Goal: Task Accomplishment & Management: Manage account settings

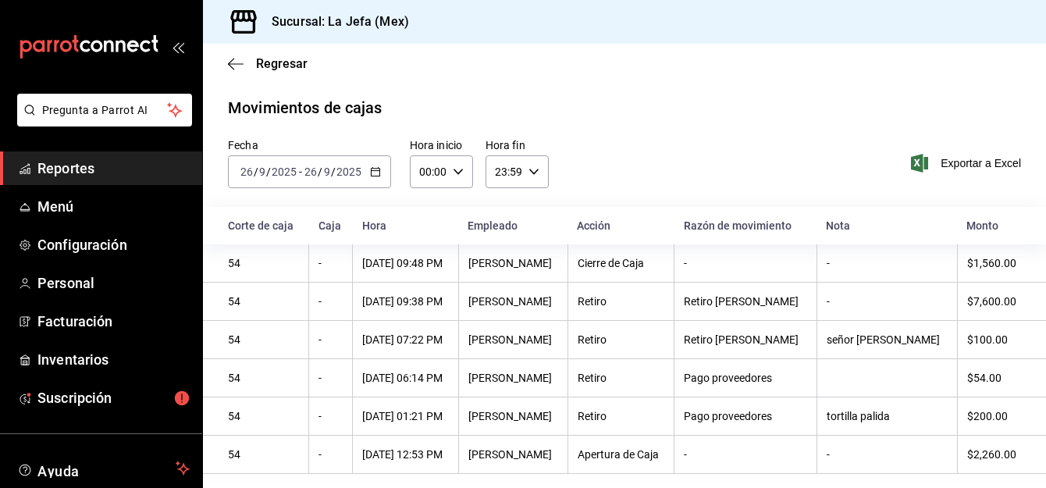
click at [55, 174] on span "Reportes" at bounding box center [113, 168] width 152 height 21
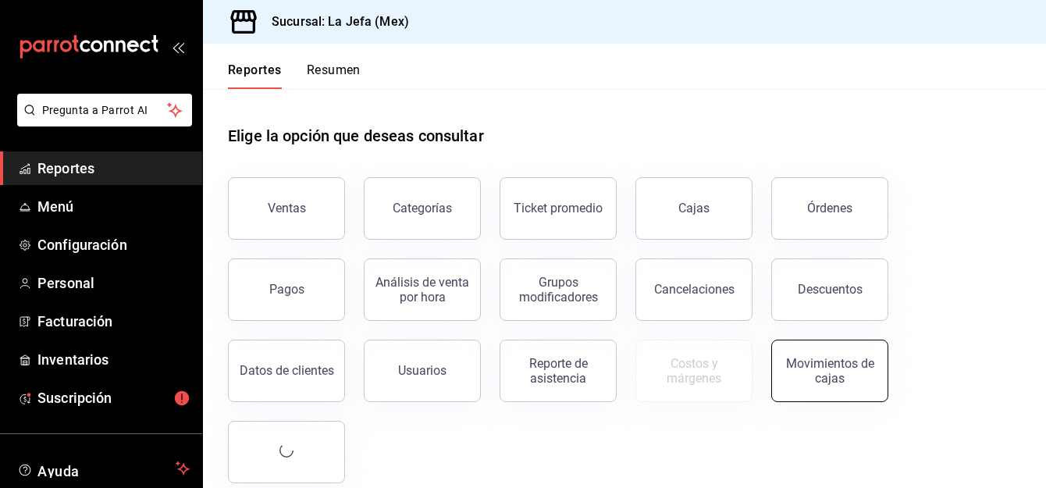
click at [824, 391] on button "Movimientos de cajas" at bounding box center [830, 371] width 117 height 62
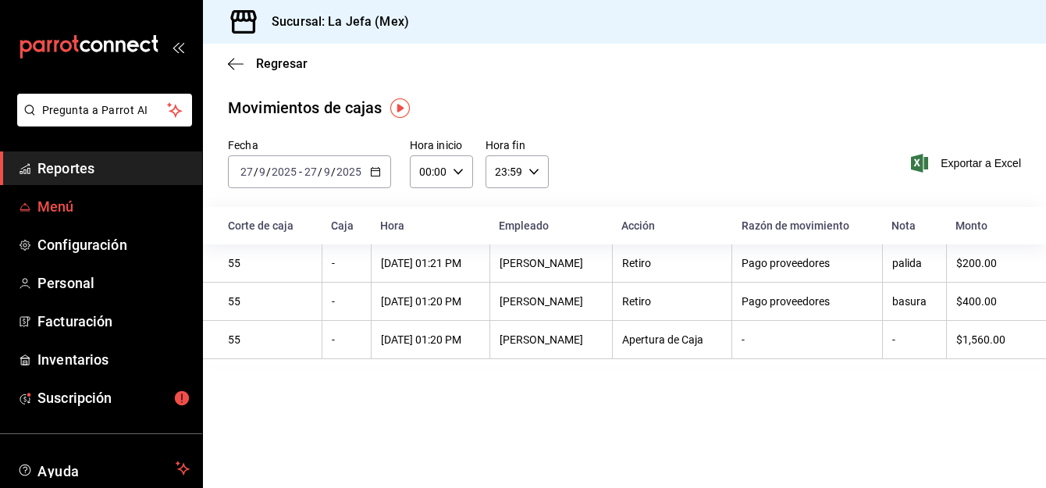
click at [72, 207] on span "Menú" at bounding box center [113, 206] width 152 height 21
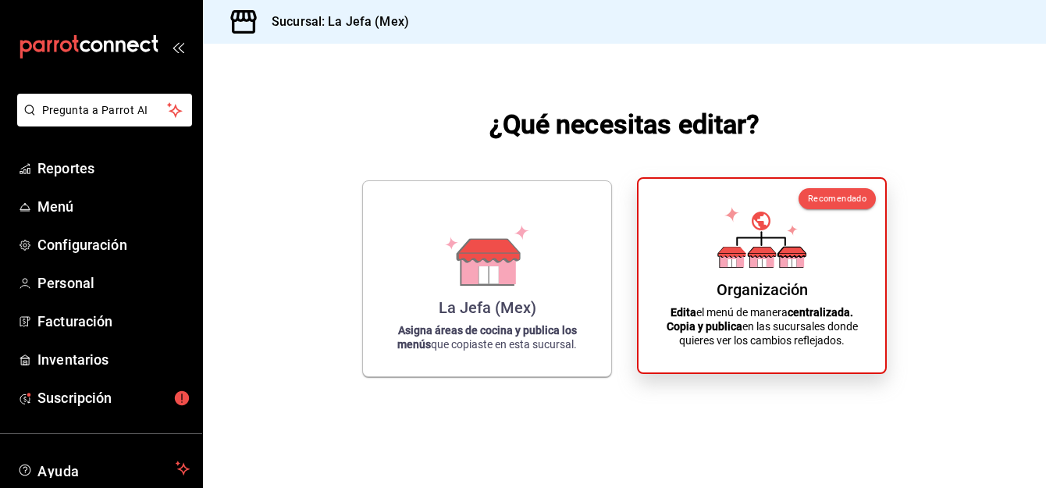
click at [785, 321] on p "Edita el menú de manera centralizada. Copia y publica en las sucursales donde q…" at bounding box center [762, 326] width 209 height 42
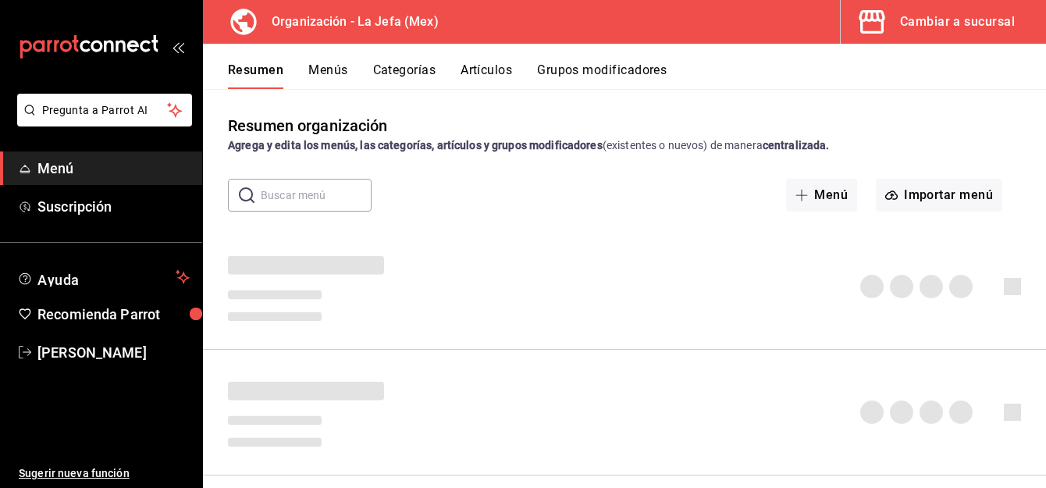
click at [495, 76] on button "Artículos" at bounding box center [487, 75] width 52 height 27
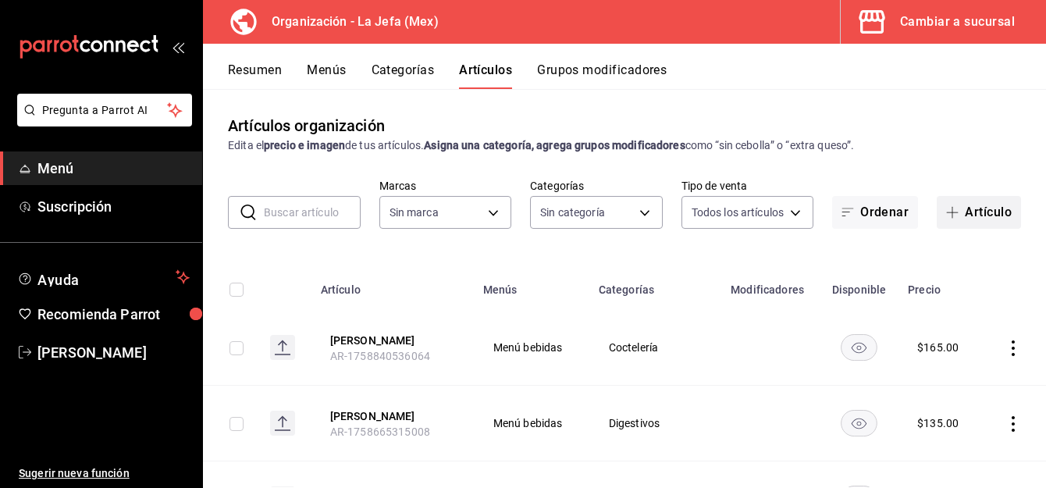
click at [973, 208] on button "Artículo" at bounding box center [979, 212] width 84 height 33
type input "058dbf38-10d5-49e9-8196-fe3ae280a5cc,5d70752b-b594-4e4c-bf8e-a7aab686035c,1f52b…"
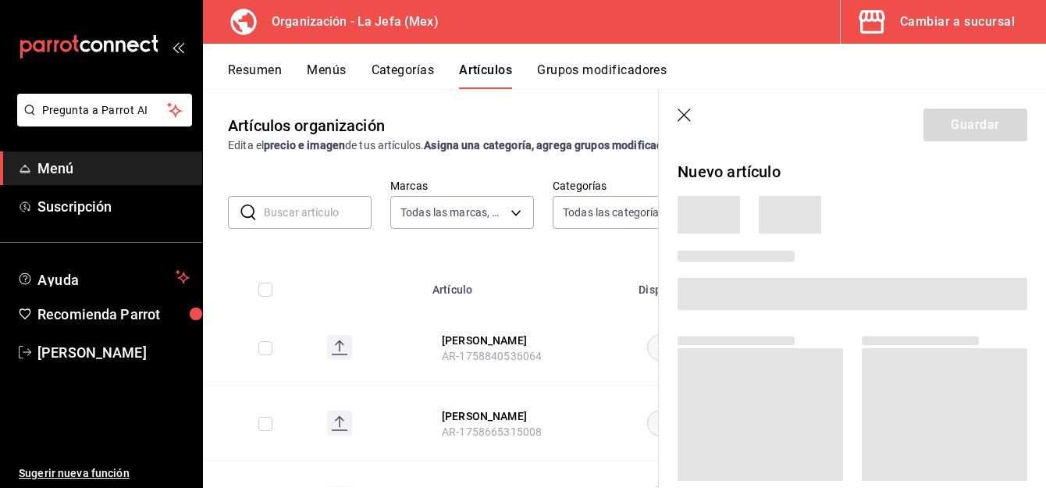
type input "50befb75-0fe5-4750-904c-e3b126ae6c81"
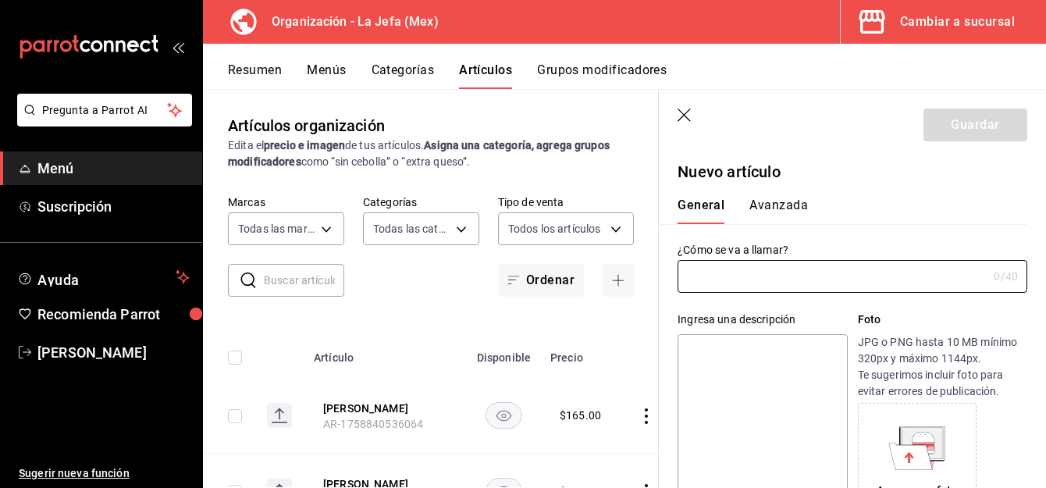
type input "AR-1759019206828"
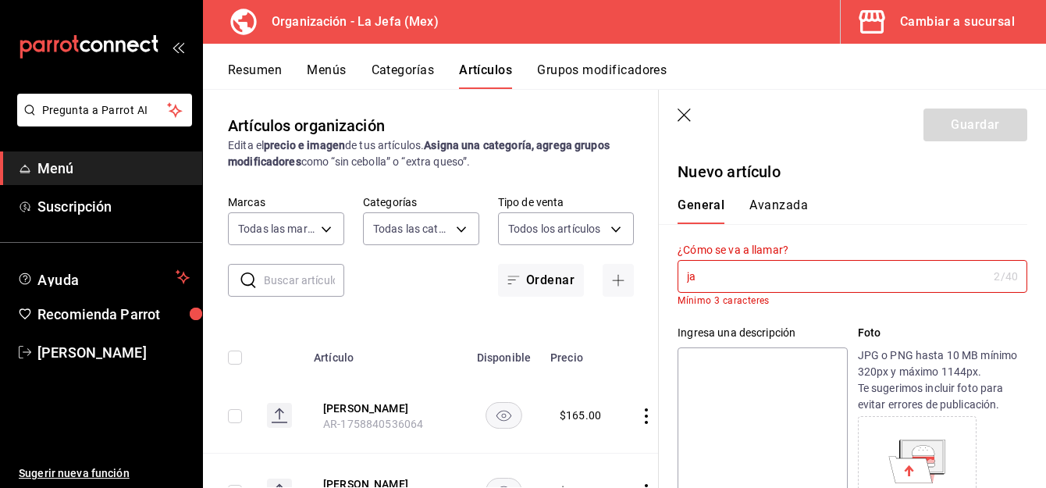
type input "j"
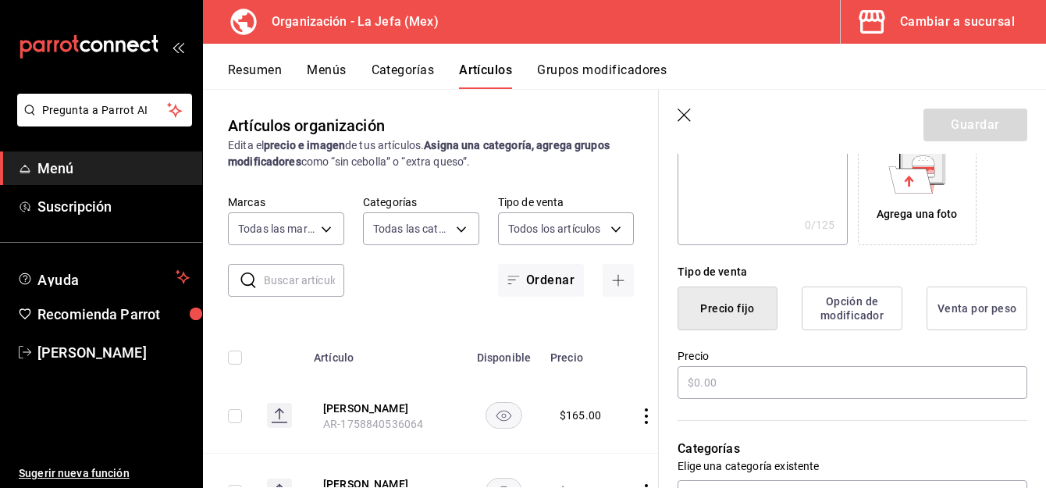
scroll to position [279, 0]
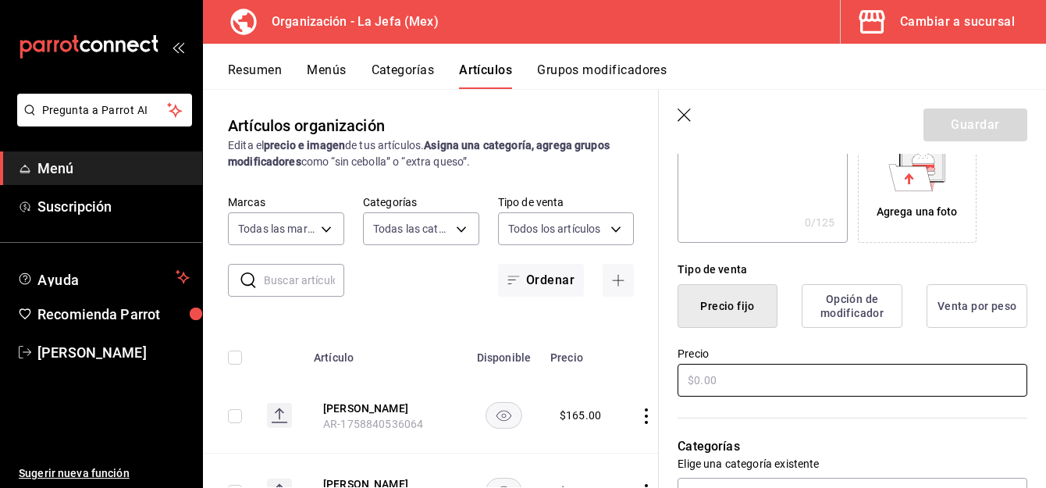
type input "[PERSON_NAME] Colda"
click at [743, 384] on input "text" at bounding box center [853, 380] width 350 height 33
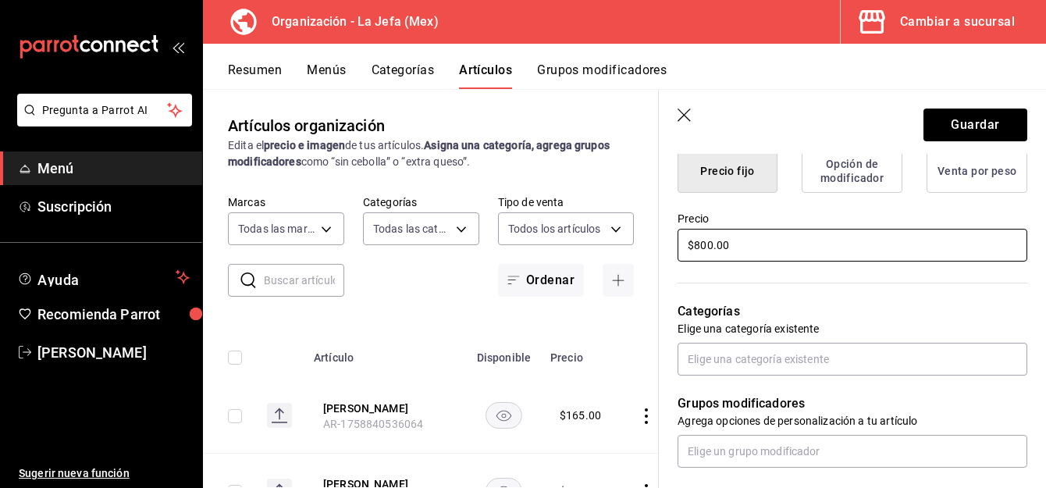
scroll to position [415, 0]
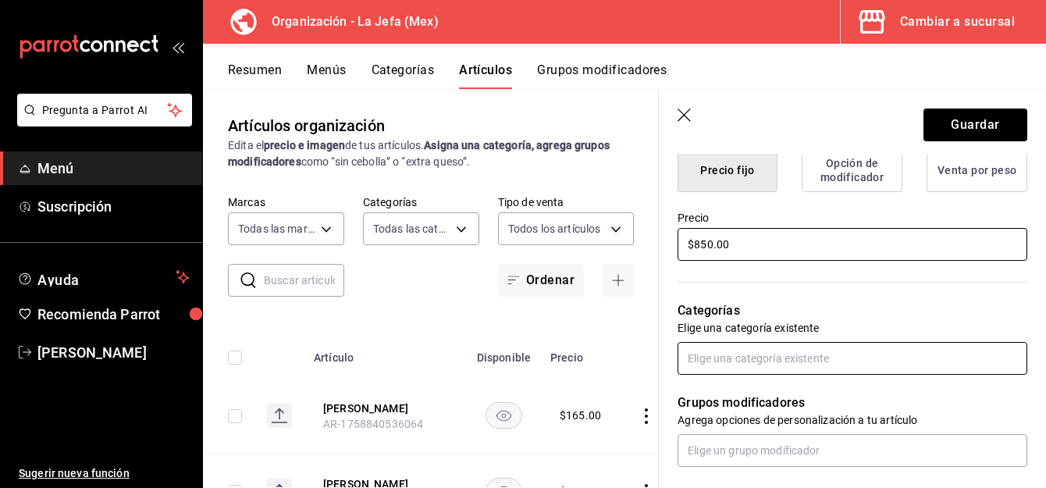
type input "$850.00"
click at [725, 359] on input "text" at bounding box center [853, 358] width 350 height 33
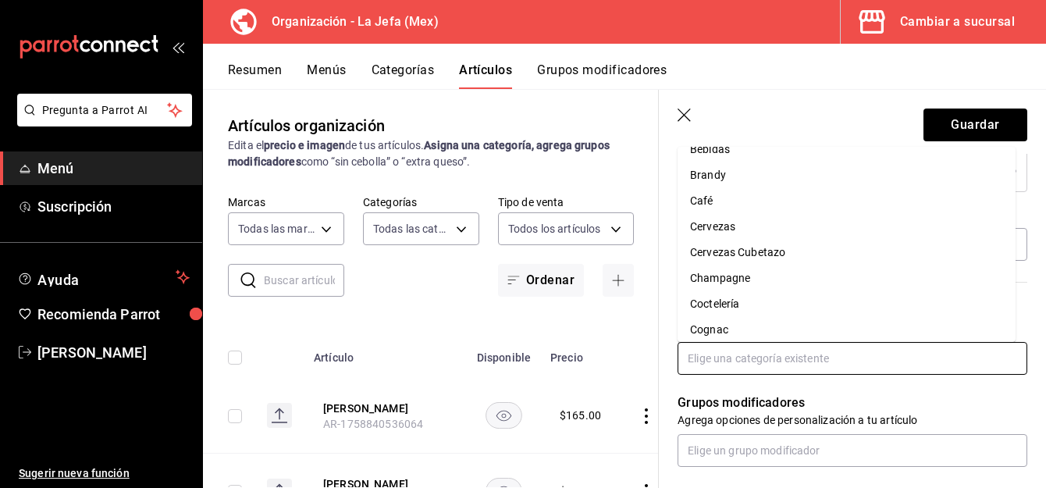
scroll to position [23, 0]
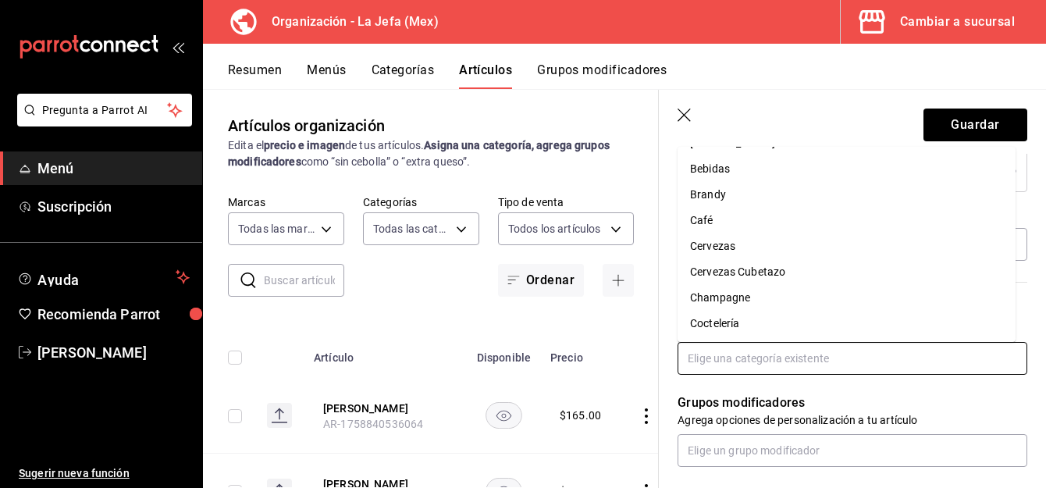
click at [717, 316] on li "Coctelería" at bounding box center [847, 324] width 338 height 26
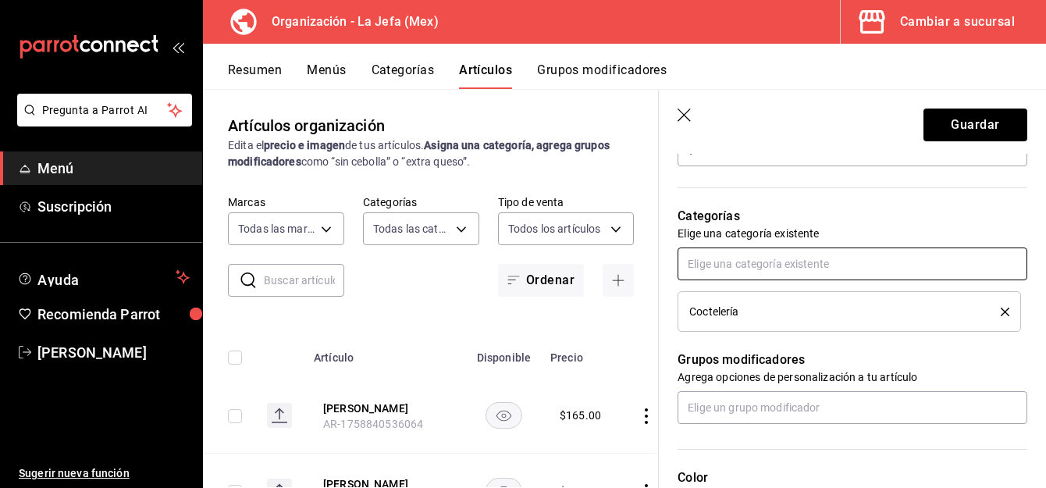
scroll to position [510, 0]
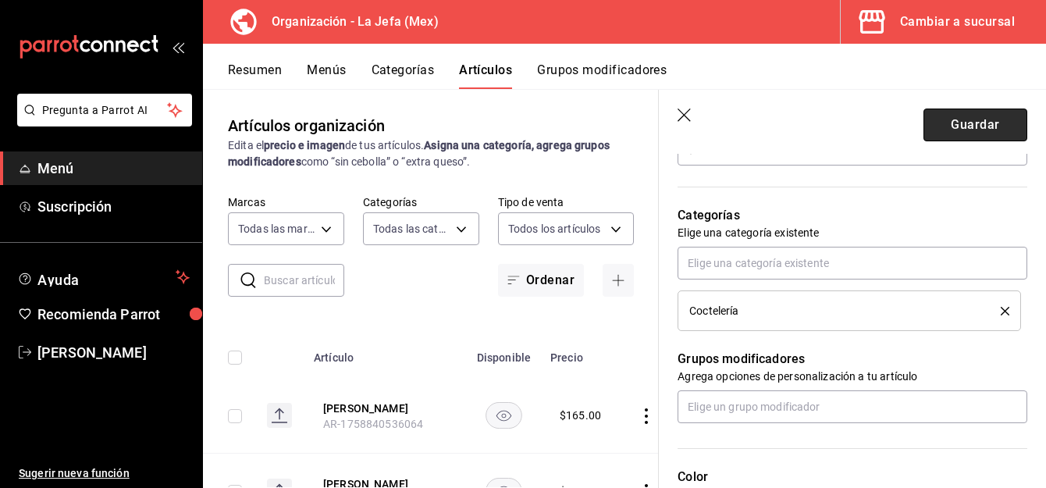
click at [959, 119] on button "Guardar" at bounding box center [976, 125] width 104 height 33
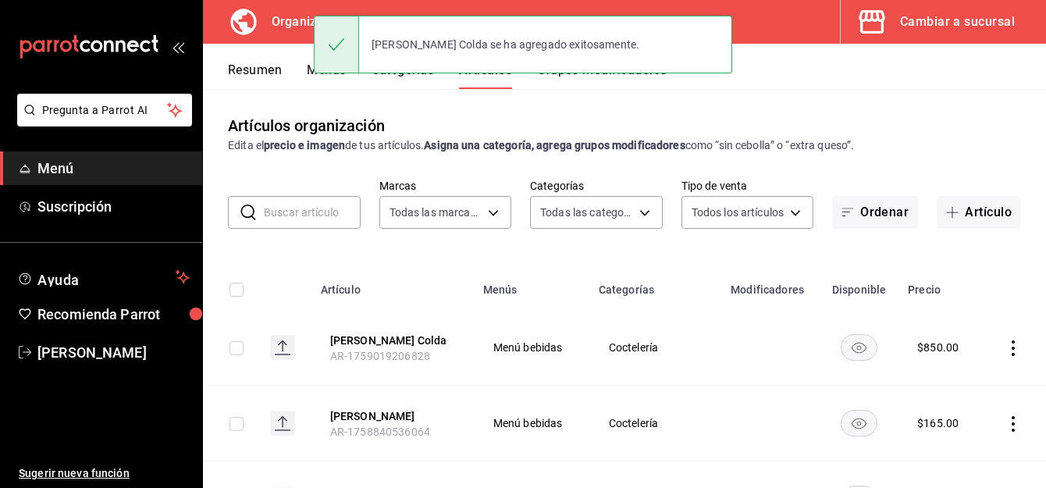
click at [313, 70] on button "Menús" at bounding box center [326, 75] width 39 height 27
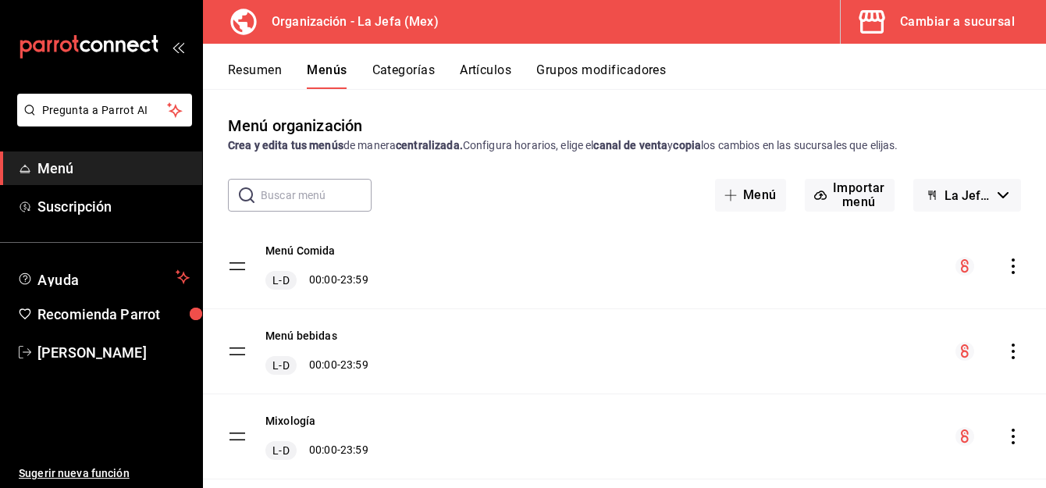
click at [1006, 353] on icon "actions" at bounding box center [1014, 352] width 16 height 16
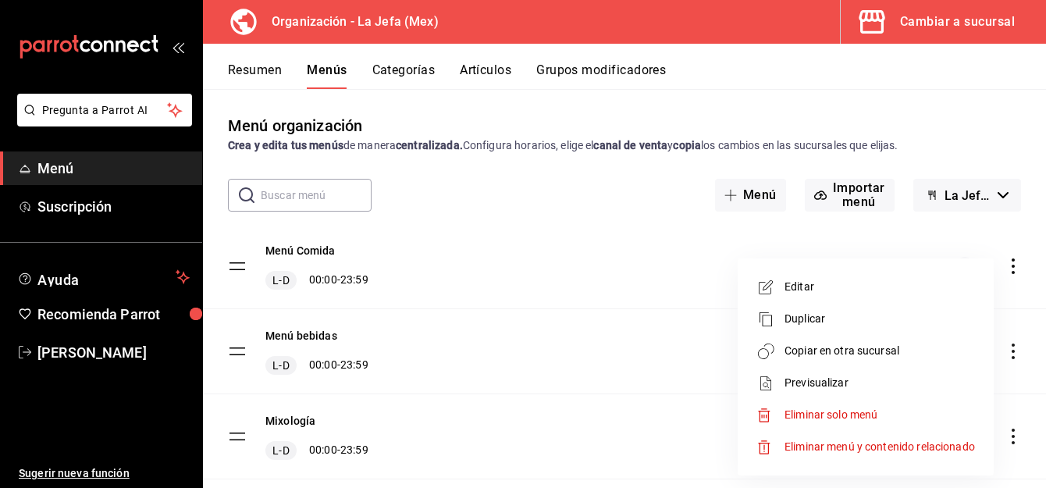
click at [858, 347] on span "Copiar en otra sucursal" at bounding box center [880, 351] width 191 height 16
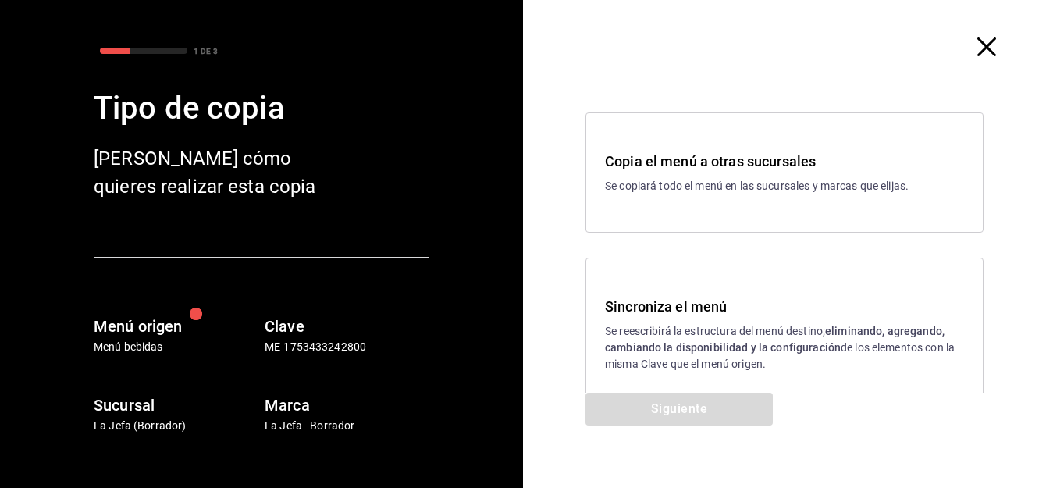
click at [720, 327] on p "Se reescribirá la estructura del menú destino; eliminando, agregando, cambiando…" at bounding box center [784, 347] width 359 height 49
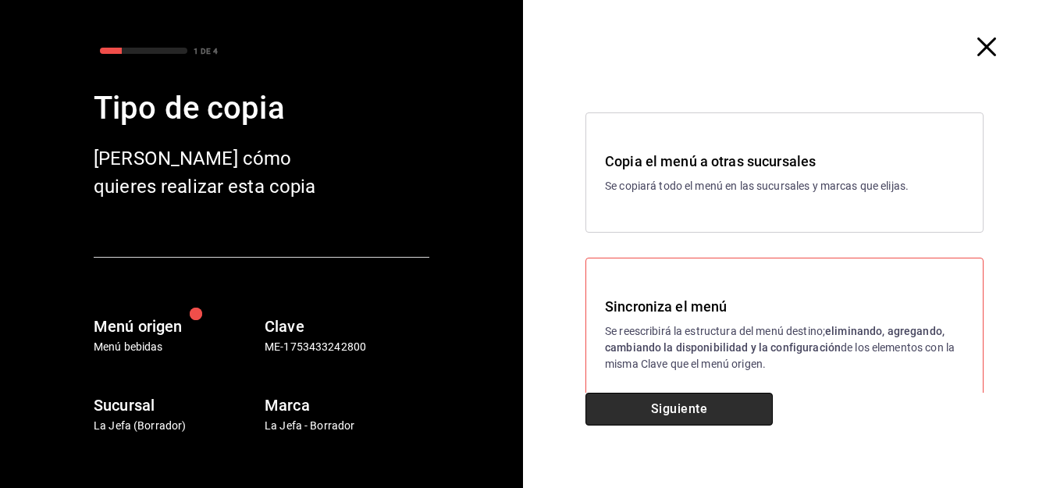
click at [703, 411] on button "Siguiente" at bounding box center [679, 409] width 187 height 33
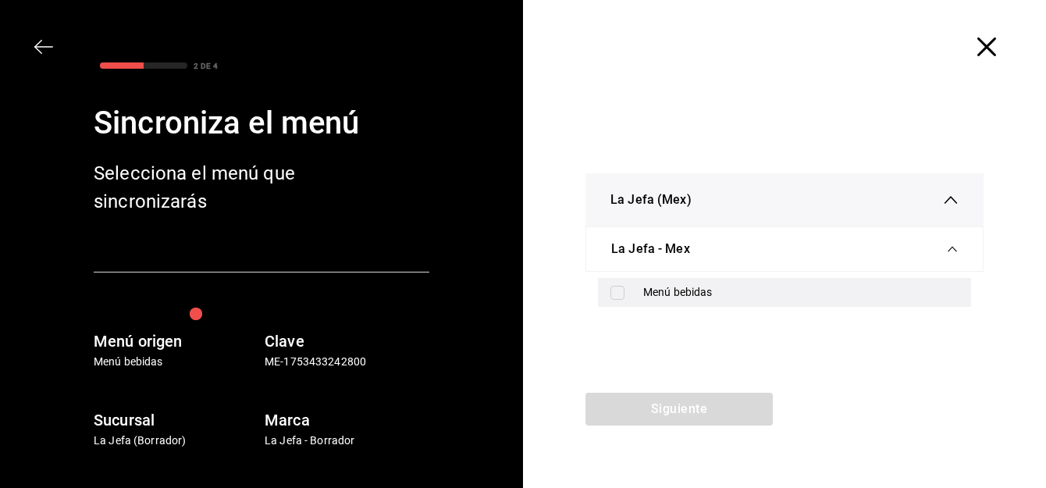
click at [619, 294] on input "checkbox" at bounding box center [618, 293] width 14 height 14
checkbox input "true"
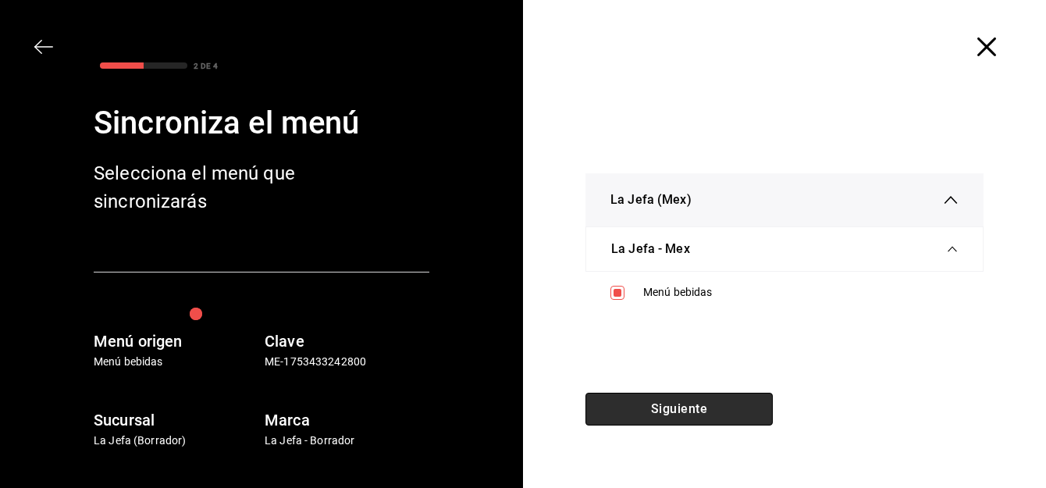
click at [657, 407] on button "Siguiente" at bounding box center [679, 409] width 187 height 33
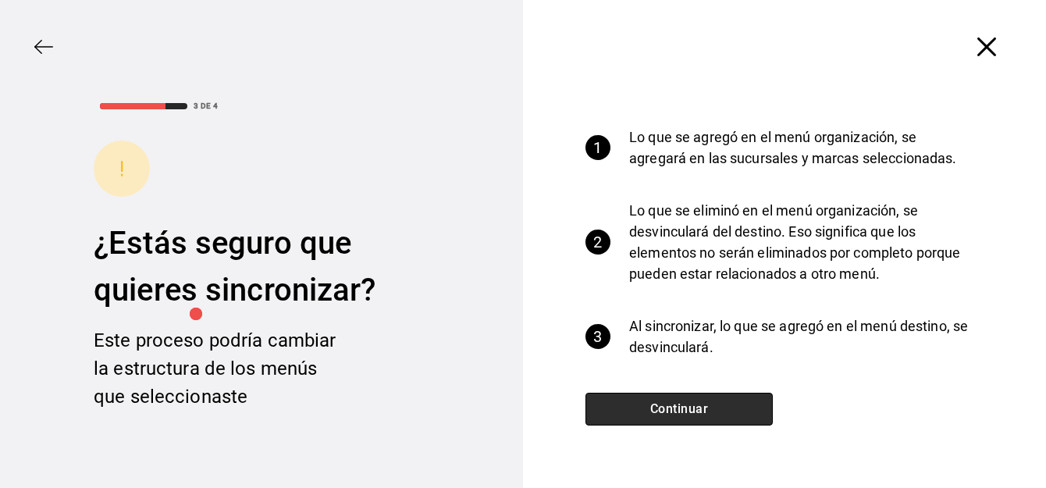
click at [698, 412] on button "Continuar" at bounding box center [679, 409] width 187 height 33
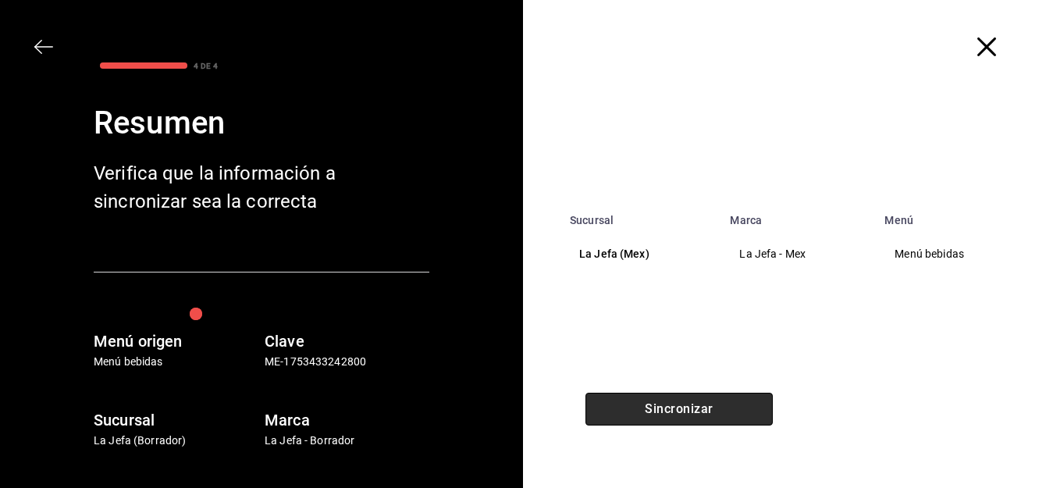
click at [719, 409] on button "Sincronizar" at bounding box center [679, 409] width 187 height 33
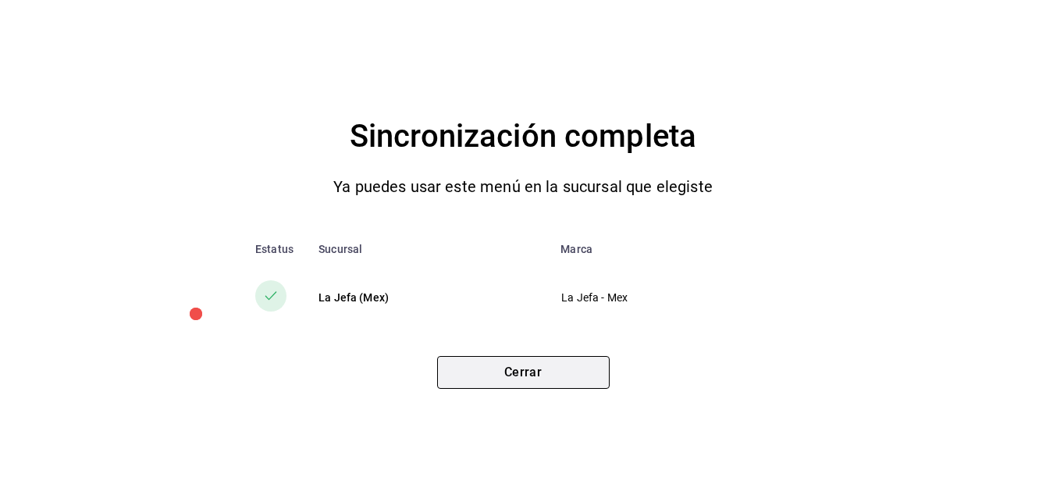
click at [533, 371] on button "Cerrar" at bounding box center [523, 372] width 173 height 33
